Goal: Task Accomplishment & Management: Complete application form

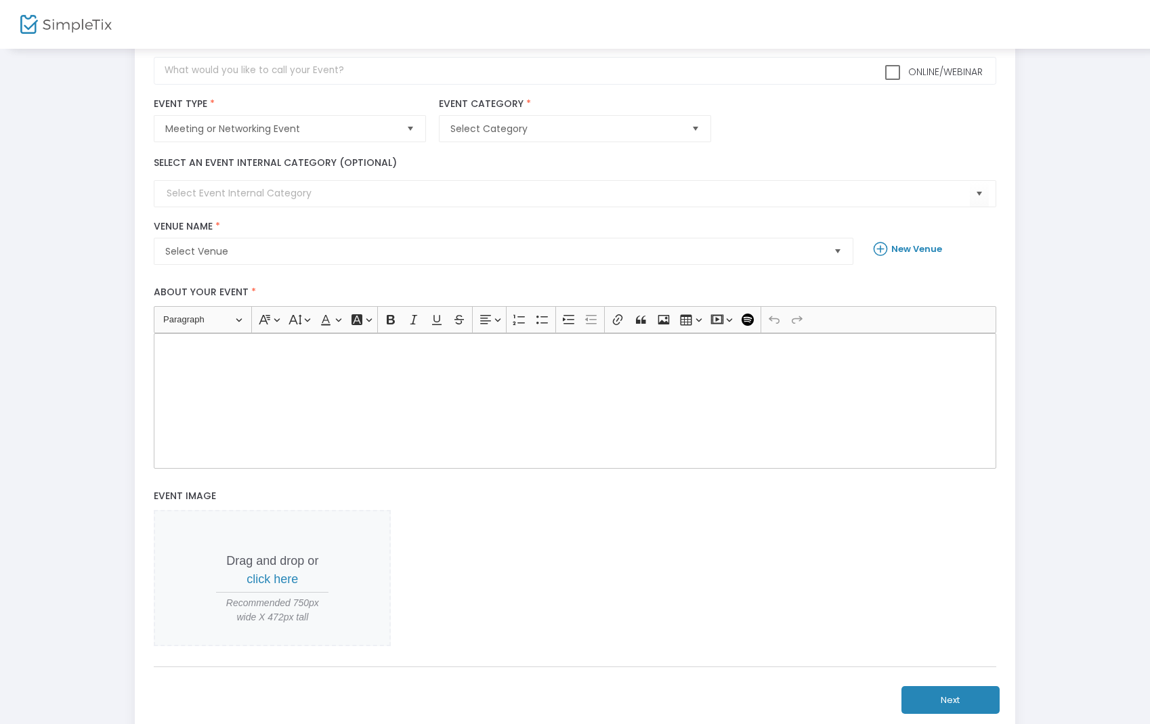
scroll to position [90, 0]
click at [247, 435] on div "Rich Text Editor, main" at bounding box center [575, 398] width 842 height 135
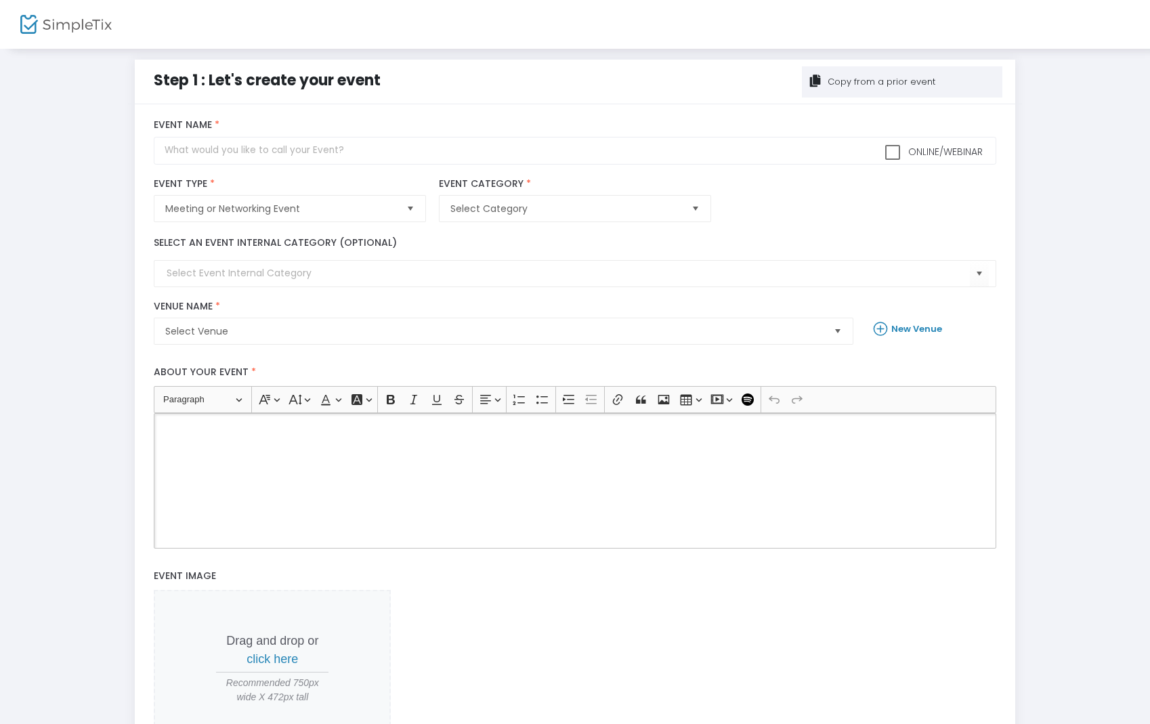
scroll to position [0, 0]
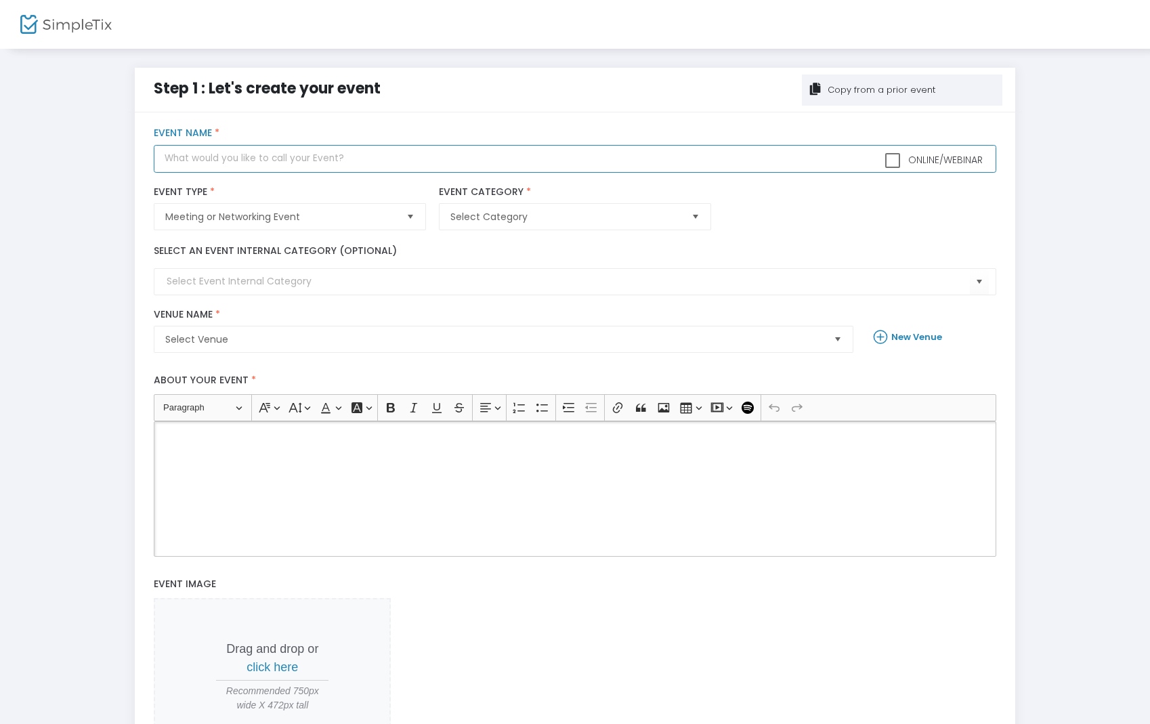
click at [307, 158] on input "text" at bounding box center [575, 159] width 842 height 28
click at [219, 161] on input "PhD Student Progress Meeting" at bounding box center [575, 159] width 842 height 28
type input "PhD Students Progress Meeting"
click at [553, 219] on span "Select Category" at bounding box center [565, 217] width 230 height 14
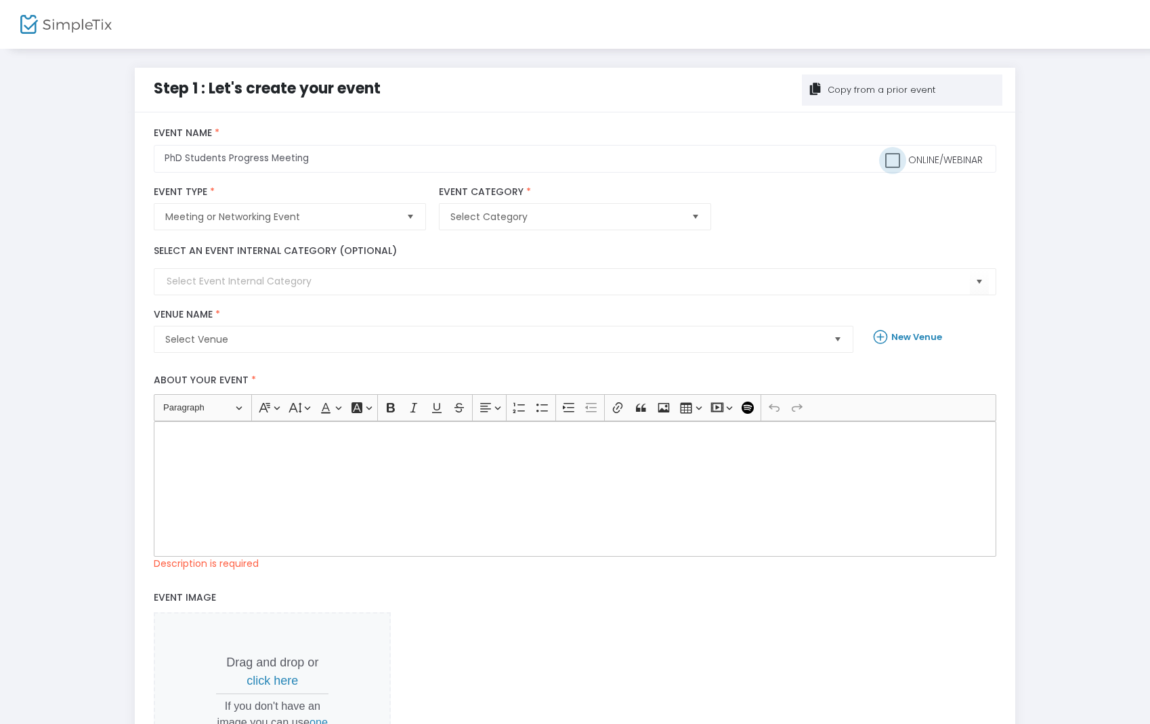
click at [888, 162] on span at bounding box center [892, 160] width 15 height 15
click at [892, 168] on input "Online/Webinar" at bounding box center [892, 168] width 1 height 1
checkbox input "true"
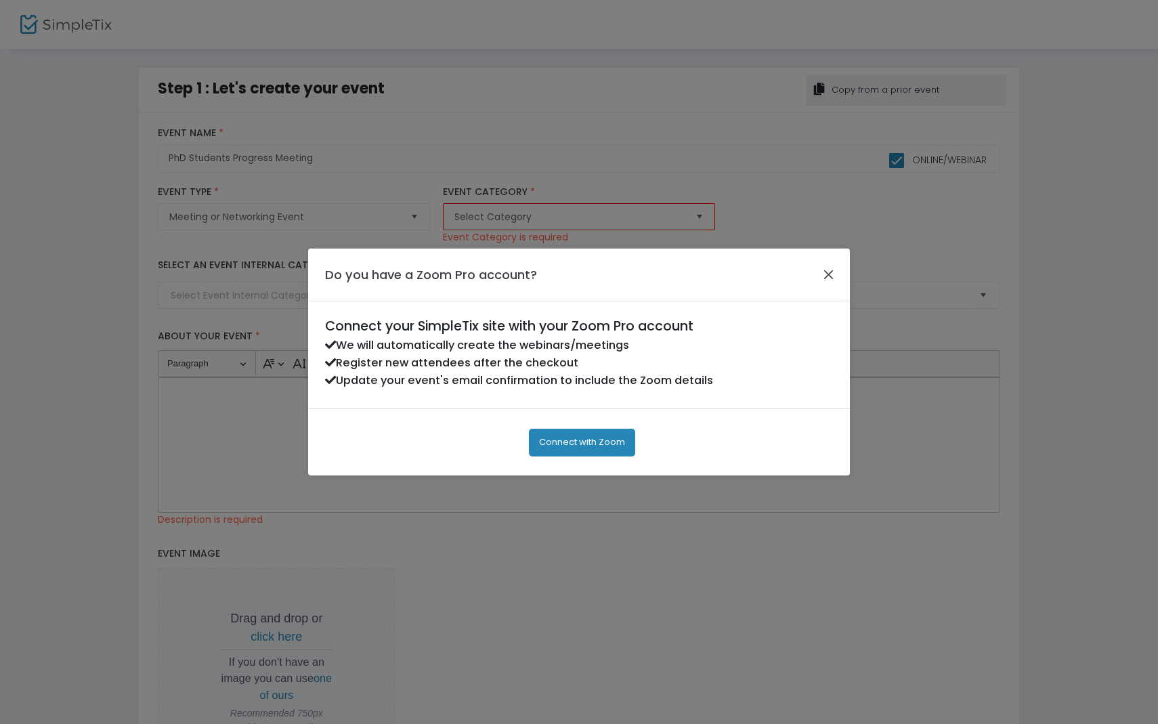
click at [830, 278] on button "Close" at bounding box center [829, 275] width 18 height 18
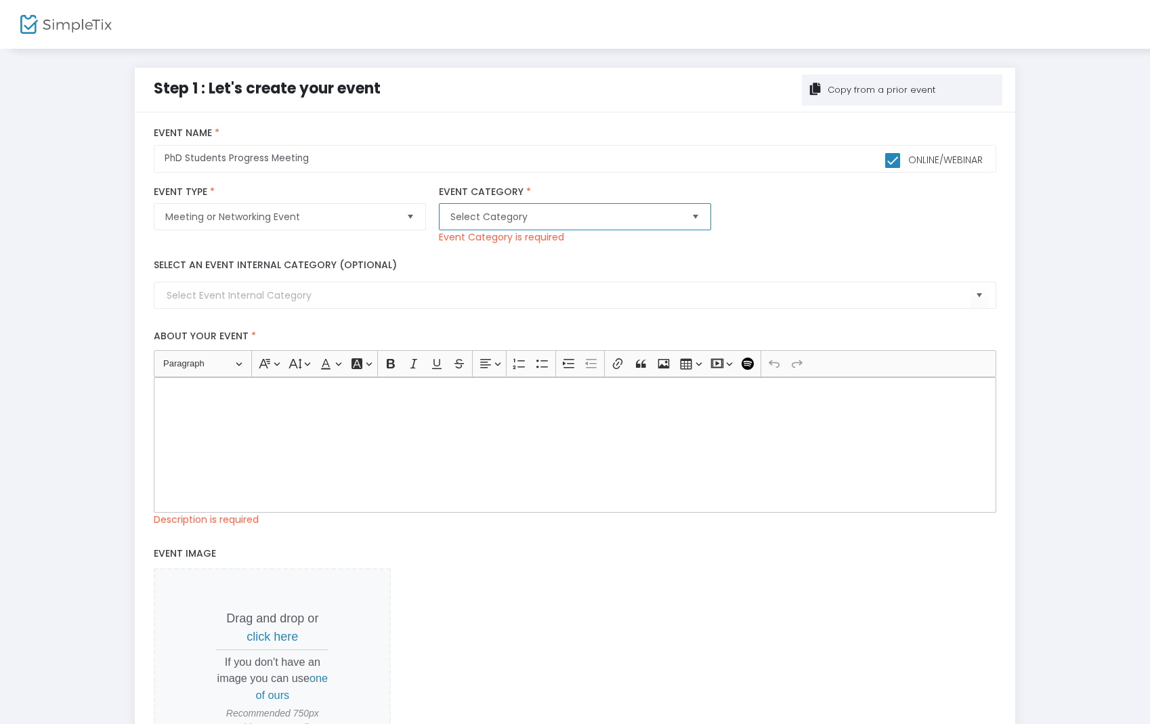
click at [479, 215] on span "Select Category" at bounding box center [565, 217] width 230 height 14
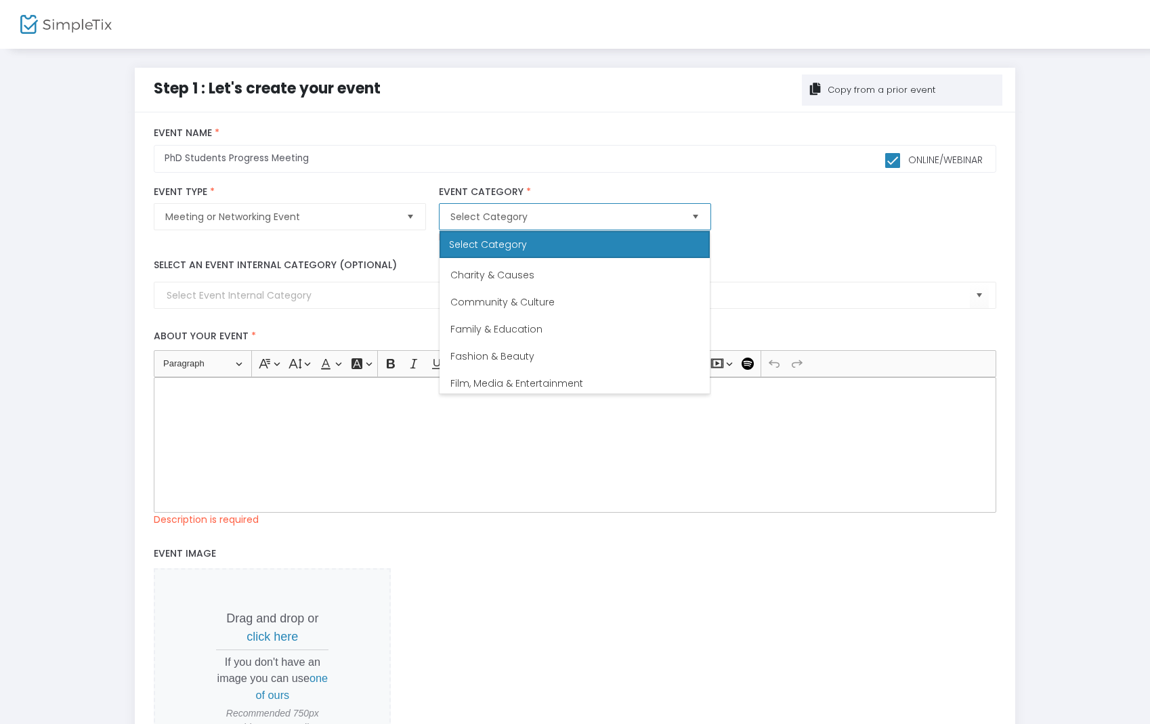
scroll to position [70, 0]
click at [823, 200] on div "Meeting or Networking Event Event Type * Event Type is required Select Category…" at bounding box center [575, 215] width 855 height 72
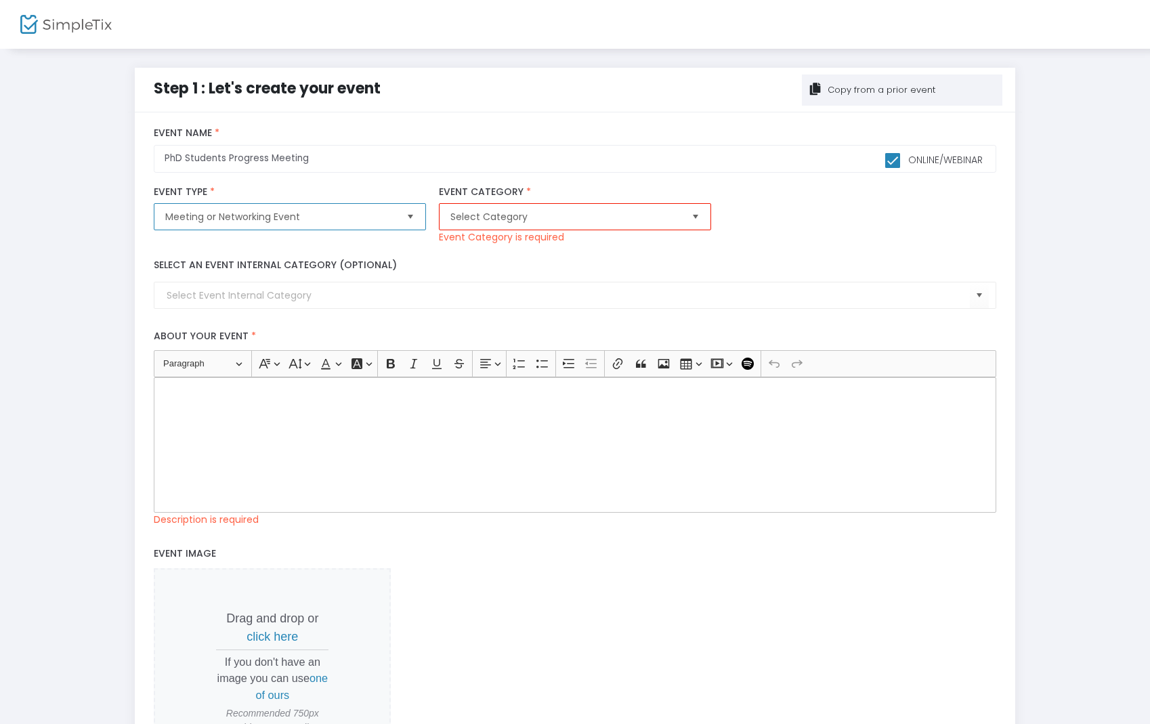
click at [328, 221] on span "Meeting or Networking Event" at bounding box center [280, 217] width 230 height 14
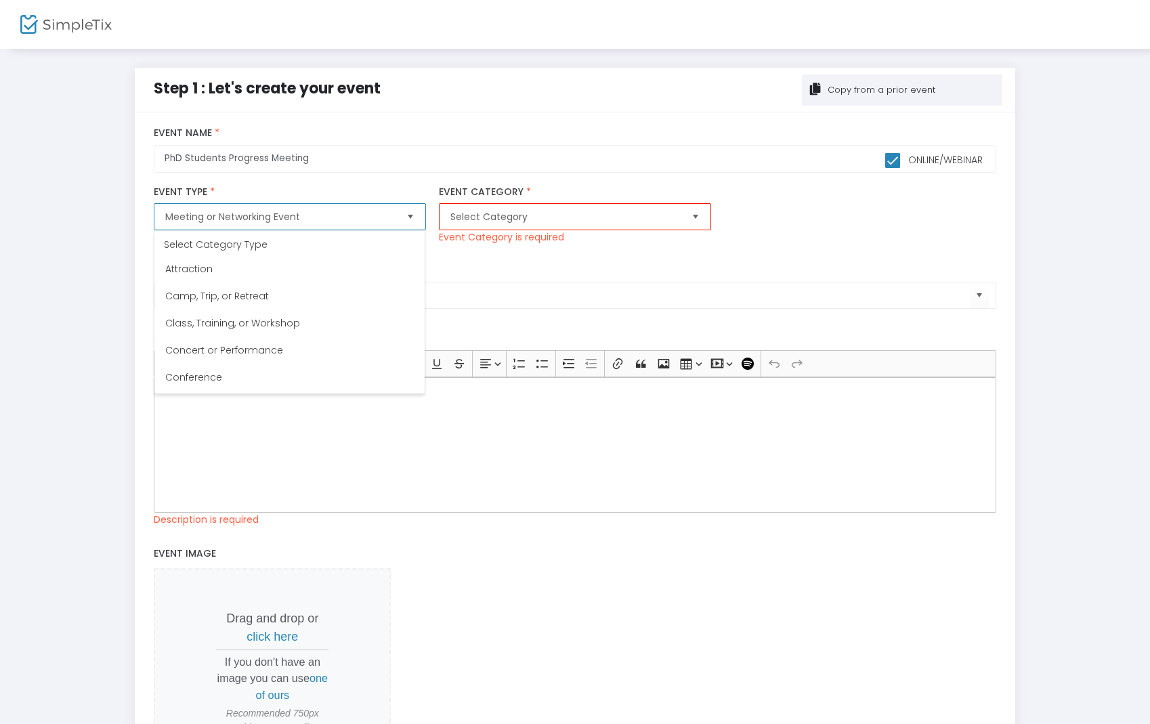
scroll to position [73, 0]
click at [293, 307] on span "Class, Training, or Workshop" at bounding box center [232, 307] width 135 height 14
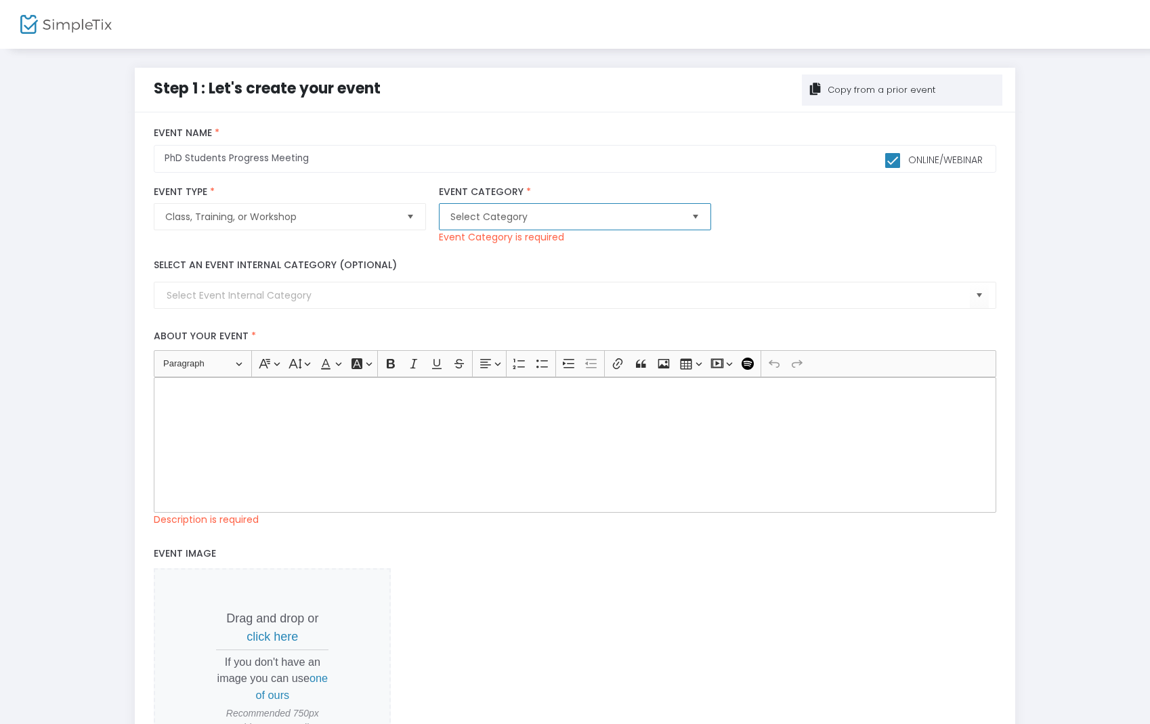
click at [462, 214] on span "Select Category" at bounding box center [565, 217] width 230 height 14
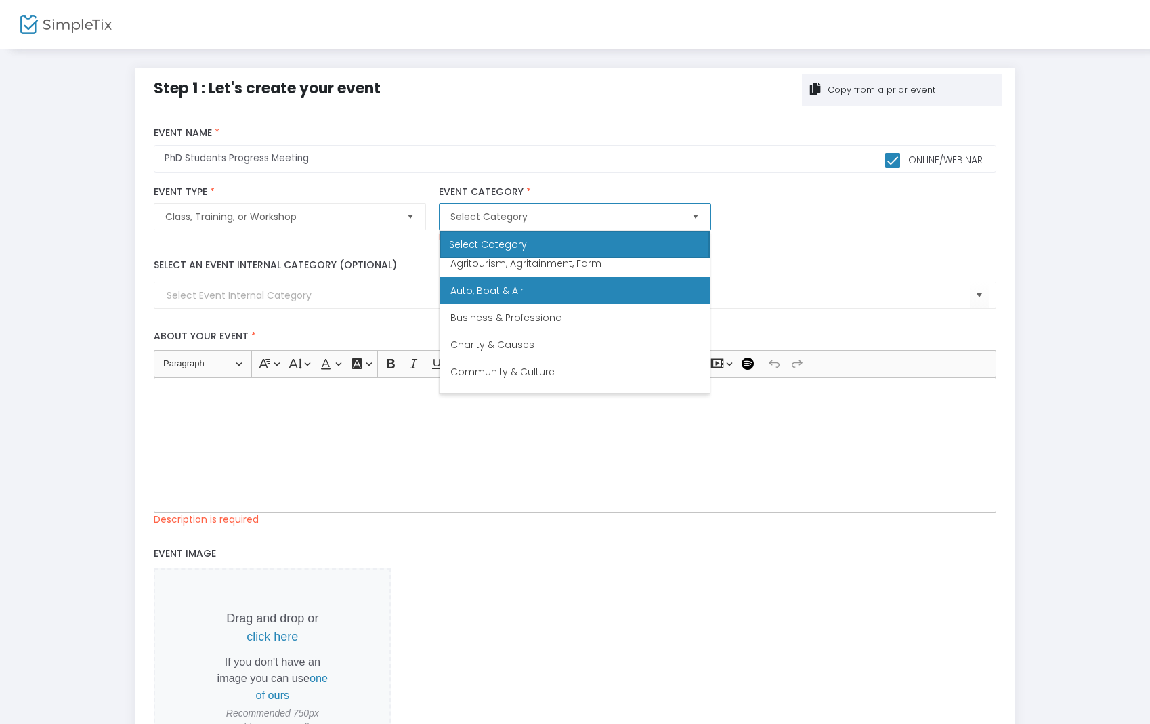
scroll to position [0, 0]
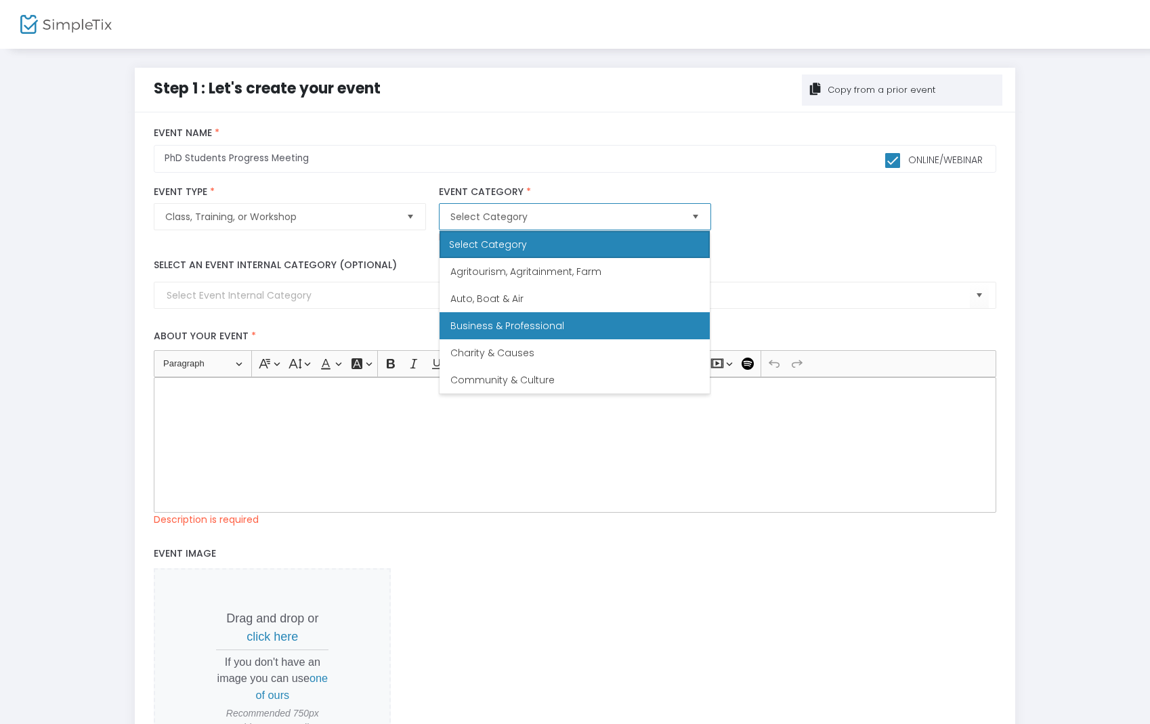
click at [498, 324] on span "Business & Professional" at bounding box center [507, 326] width 114 height 14
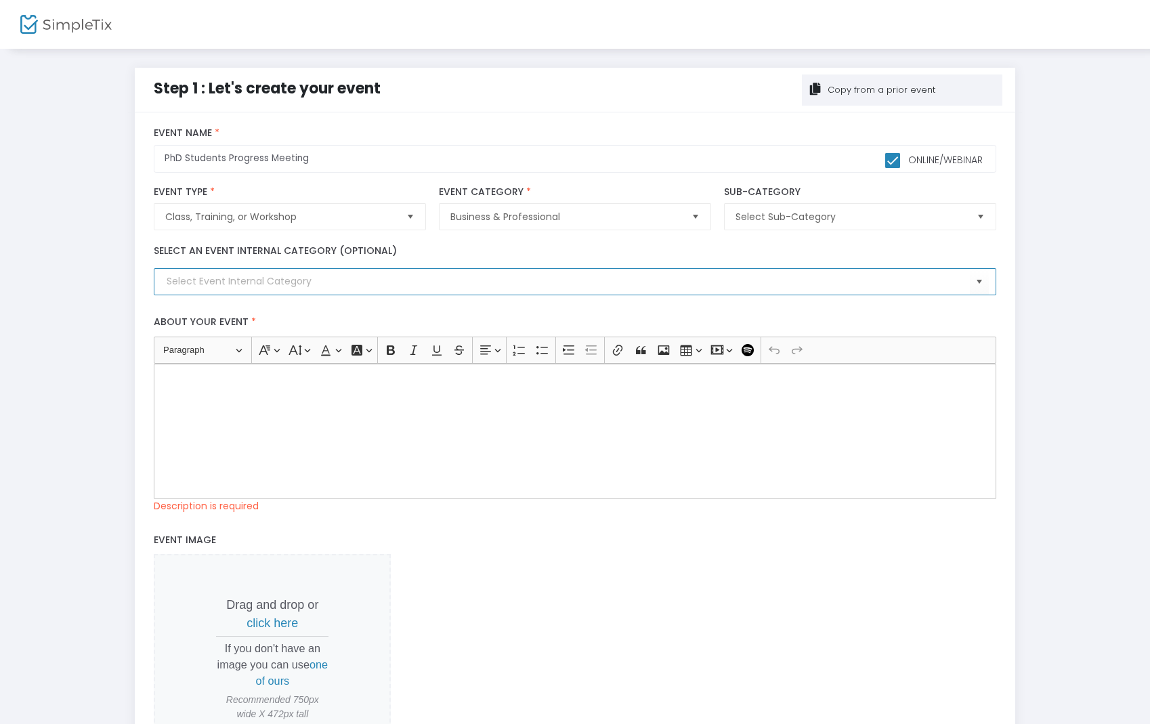
click at [571, 282] on input at bounding box center [568, 281] width 802 height 14
click at [984, 285] on span "Select" at bounding box center [979, 282] width 22 height 22
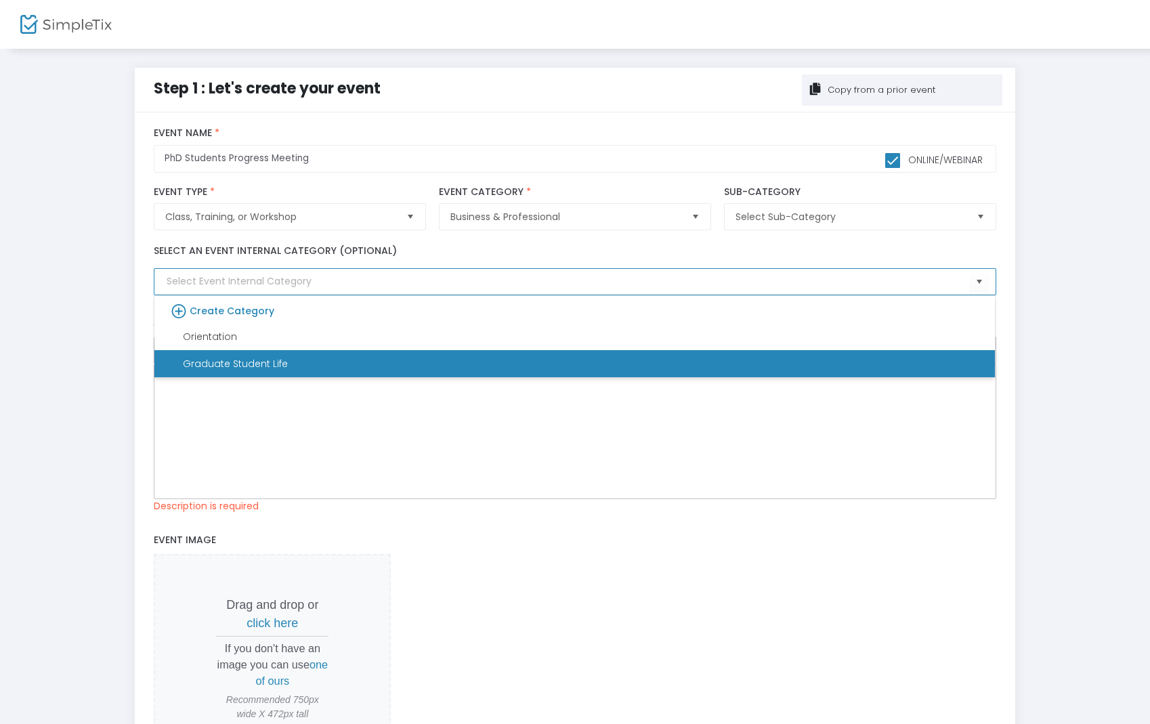
click at [232, 358] on div "Graduate Student Life" at bounding box center [226, 364] width 123 height 14
type input "Graduate Student Life"
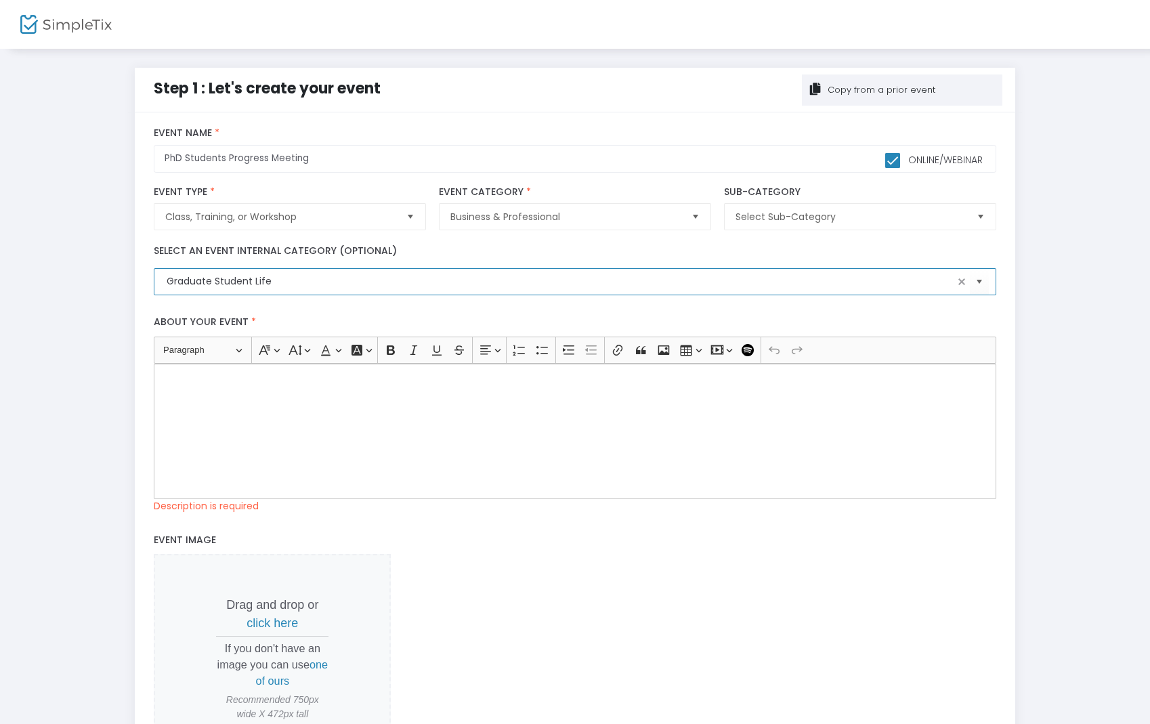
click at [146, 272] on div "title : PhD Students Progress Meeting Valid : true Required : false venueId : V…" at bounding box center [575, 471] width 881 height 718
click at [173, 391] on div "Rich Text Editor, main" at bounding box center [575, 431] width 842 height 135
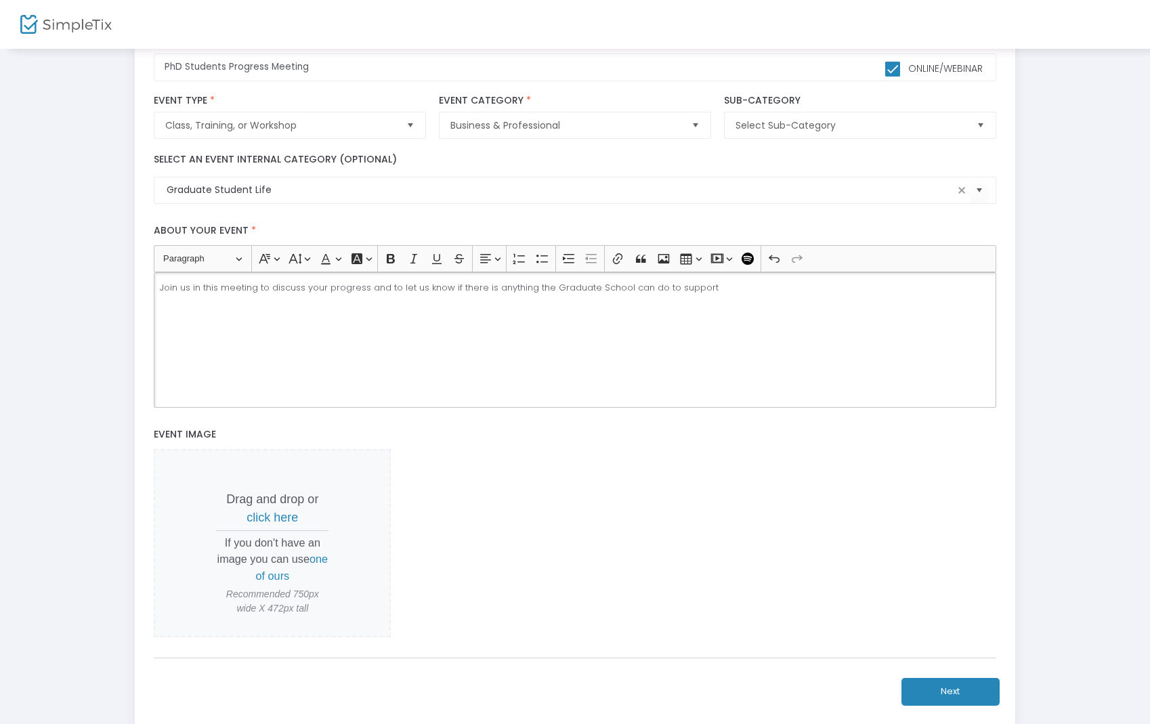
scroll to position [180, 0]
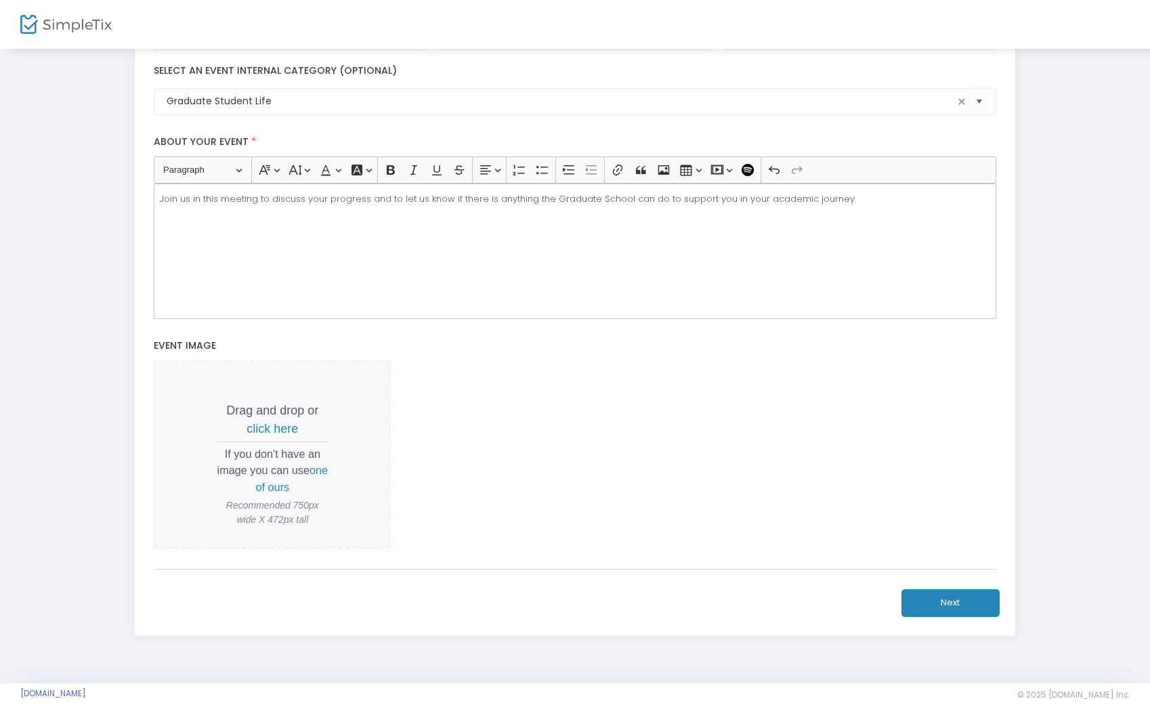
click at [951, 600] on button "Next" at bounding box center [950, 603] width 98 height 28
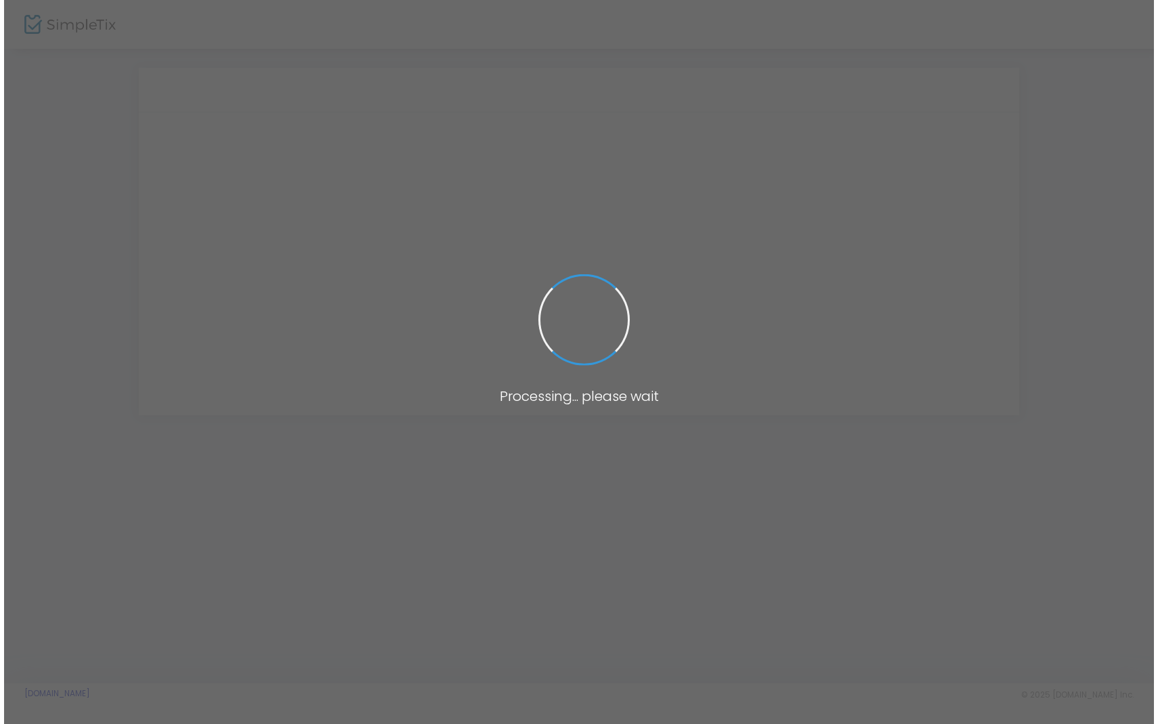
scroll to position [0, 0]
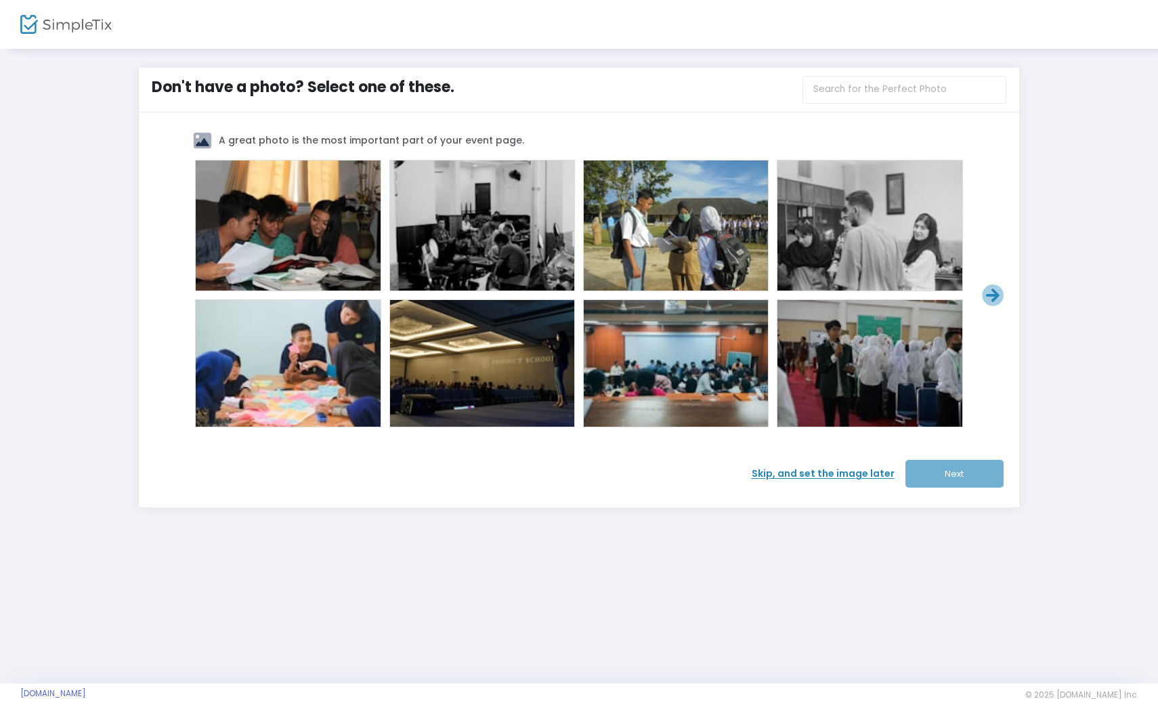
click at [853, 475] on span "Skip, and set the image later" at bounding box center [829, 474] width 154 height 14
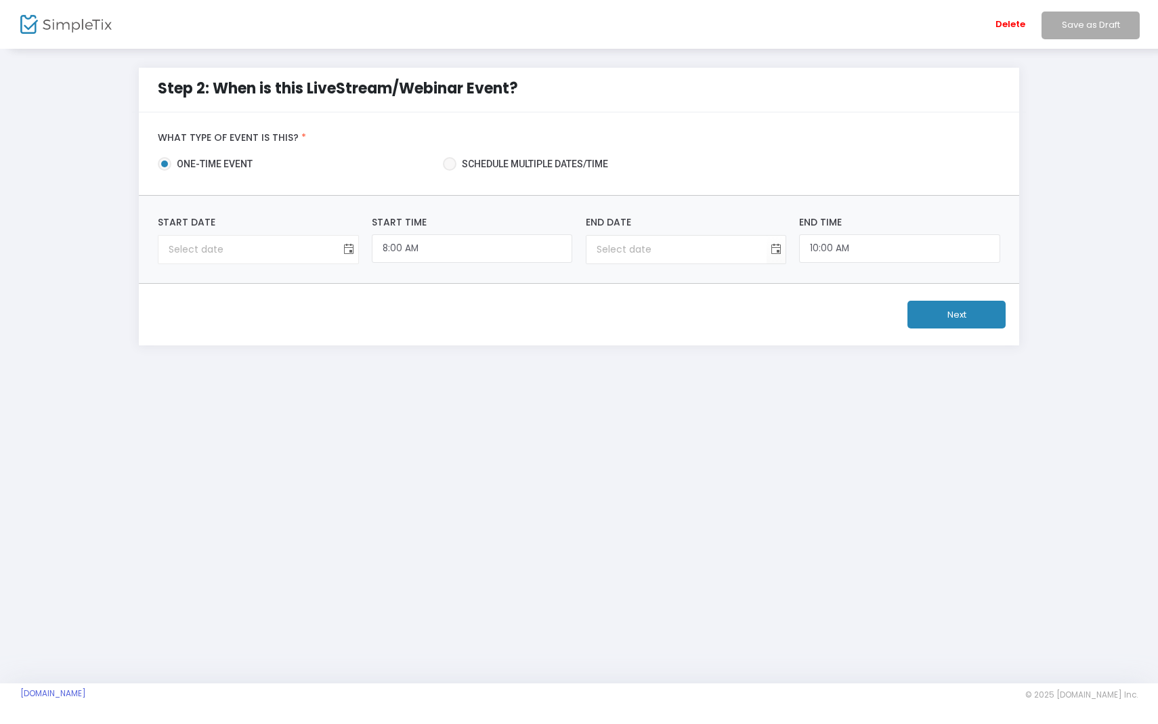
click at [346, 249] on span "Toggle calendar" at bounding box center [348, 249] width 22 height 22
